Goal: Information Seeking & Learning: Learn about a topic

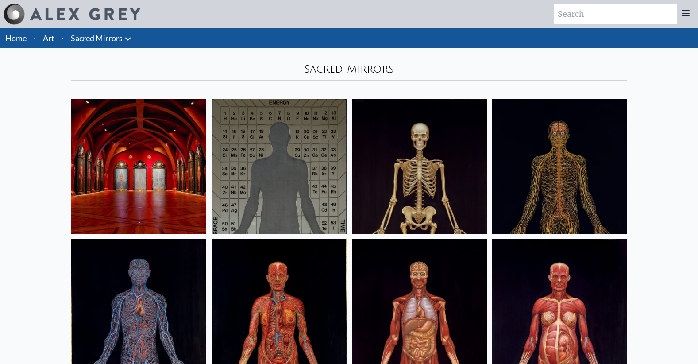
click at [301, 159] on img at bounding box center [279, 166] width 135 height 135
click at [419, 162] on img at bounding box center [419, 166] width 135 height 135
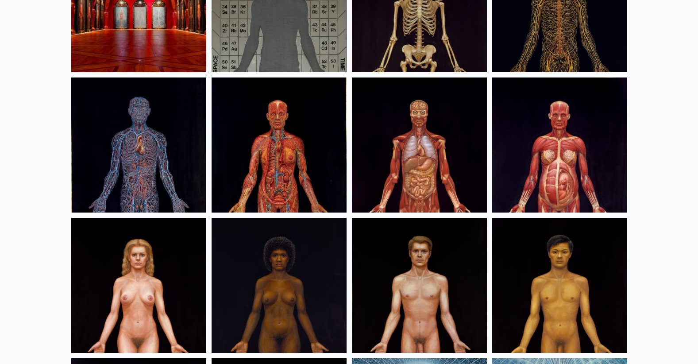
scroll to position [177, 0]
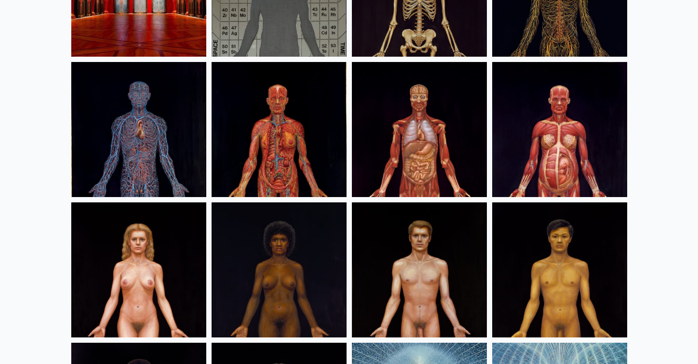
click at [585, 167] on img at bounding box center [559, 129] width 135 height 135
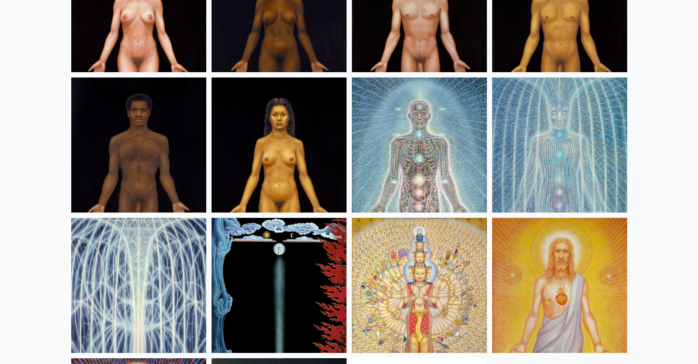
scroll to position [443, 0]
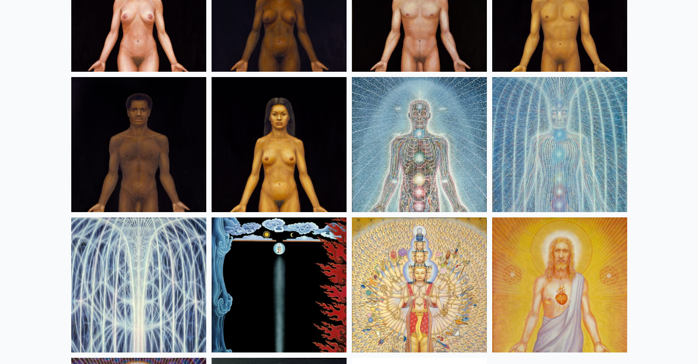
click at [468, 135] on img at bounding box center [419, 144] width 135 height 135
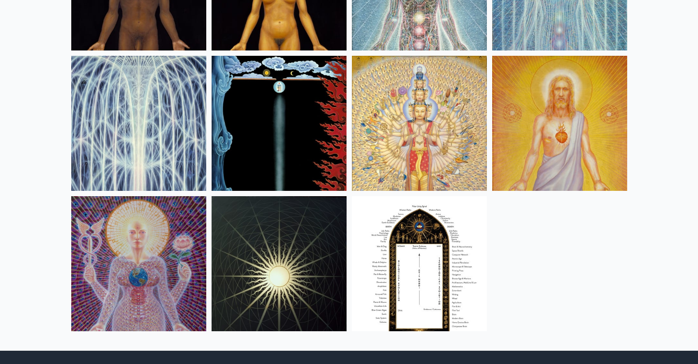
scroll to position [664, 0]
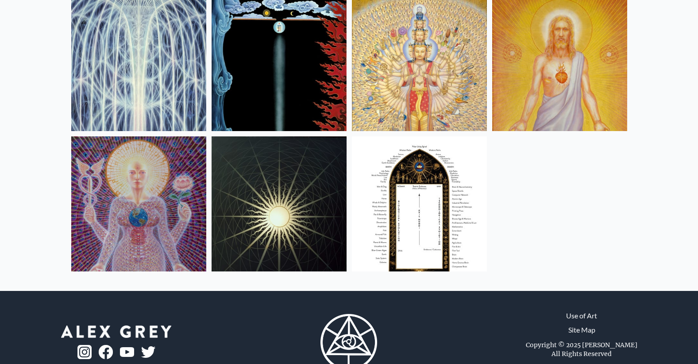
click at [556, 66] on img at bounding box center [559, 63] width 135 height 135
click at [310, 198] on img at bounding box center [279, 203] width 135 height 135
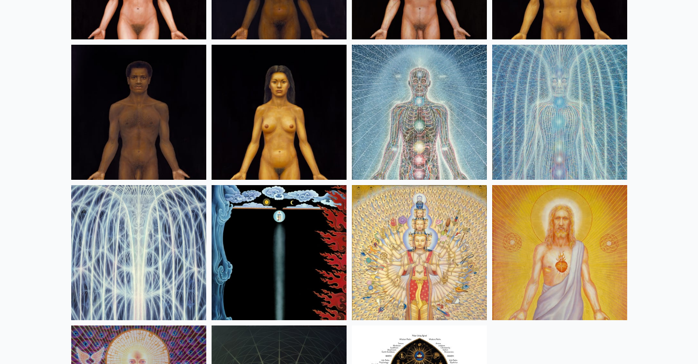
scroll to position [473, 0]
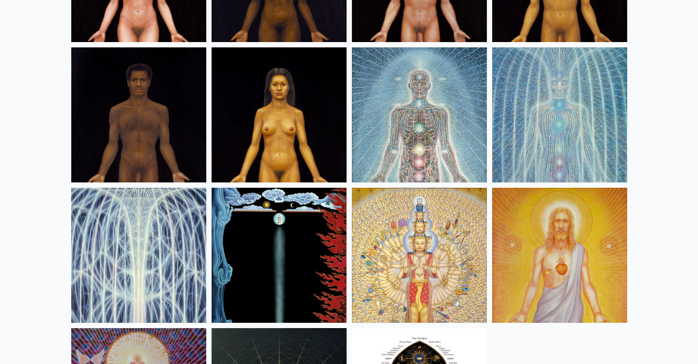
click at [534, 109] on img at bounding box center [559, 114] width 135 height 135
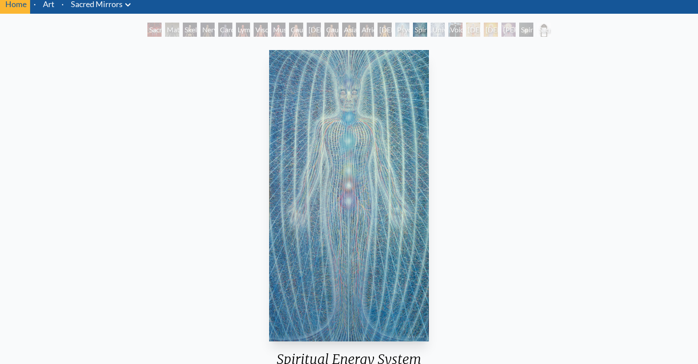
scroll to position [44, 0]
